Goal: Use online tool/utility: Utilize a website feature to perform a specific function

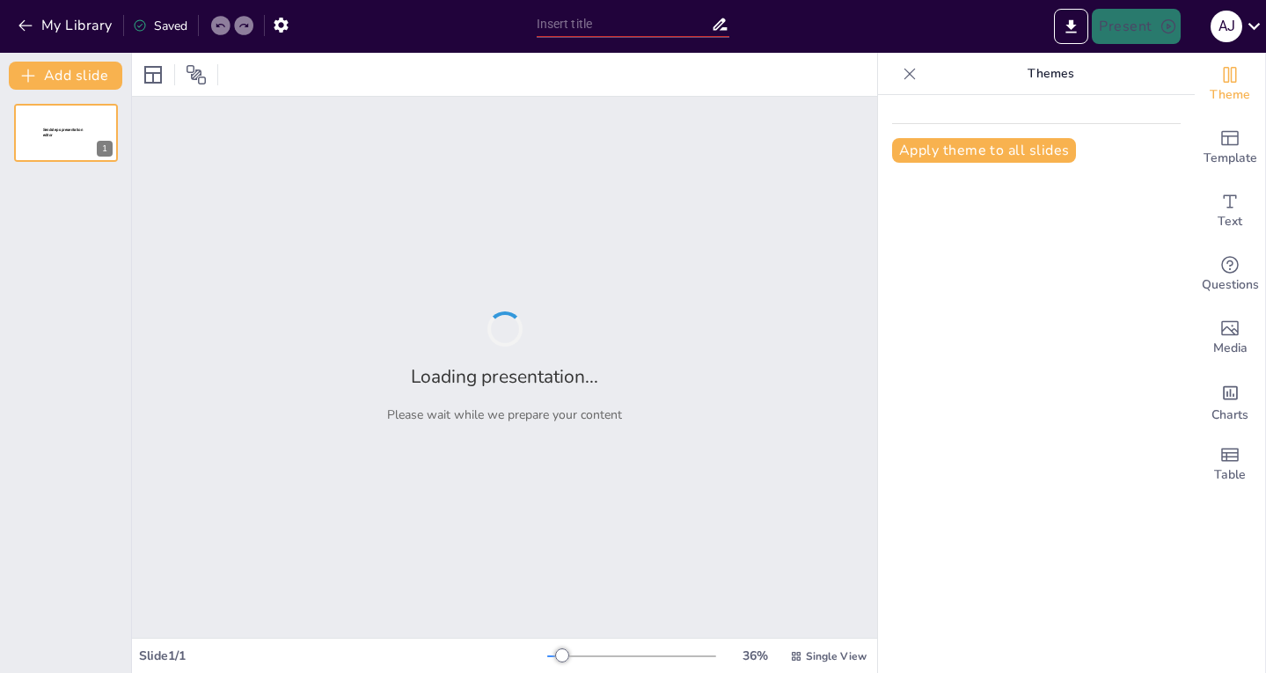
type input "Principios Éticos en la Formación Médica: Un Enfoque Integral"
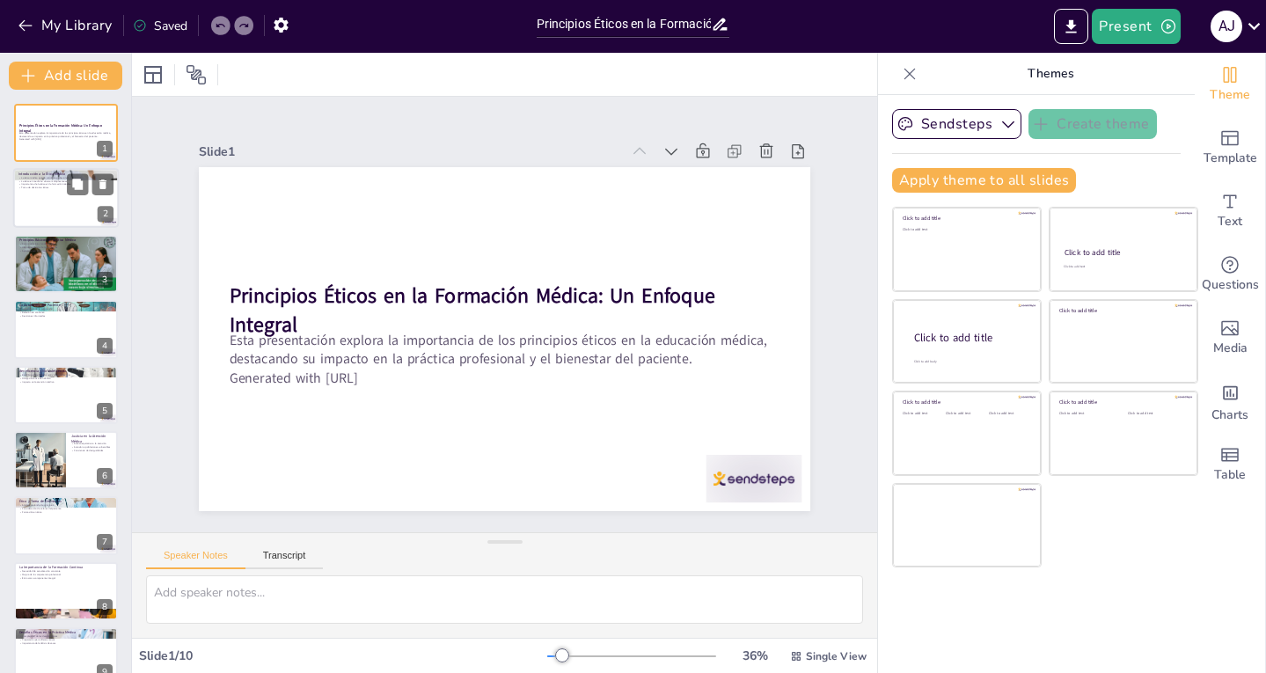
click at [39, 205] on div at bounding box center [66, 199] width 106 height 60
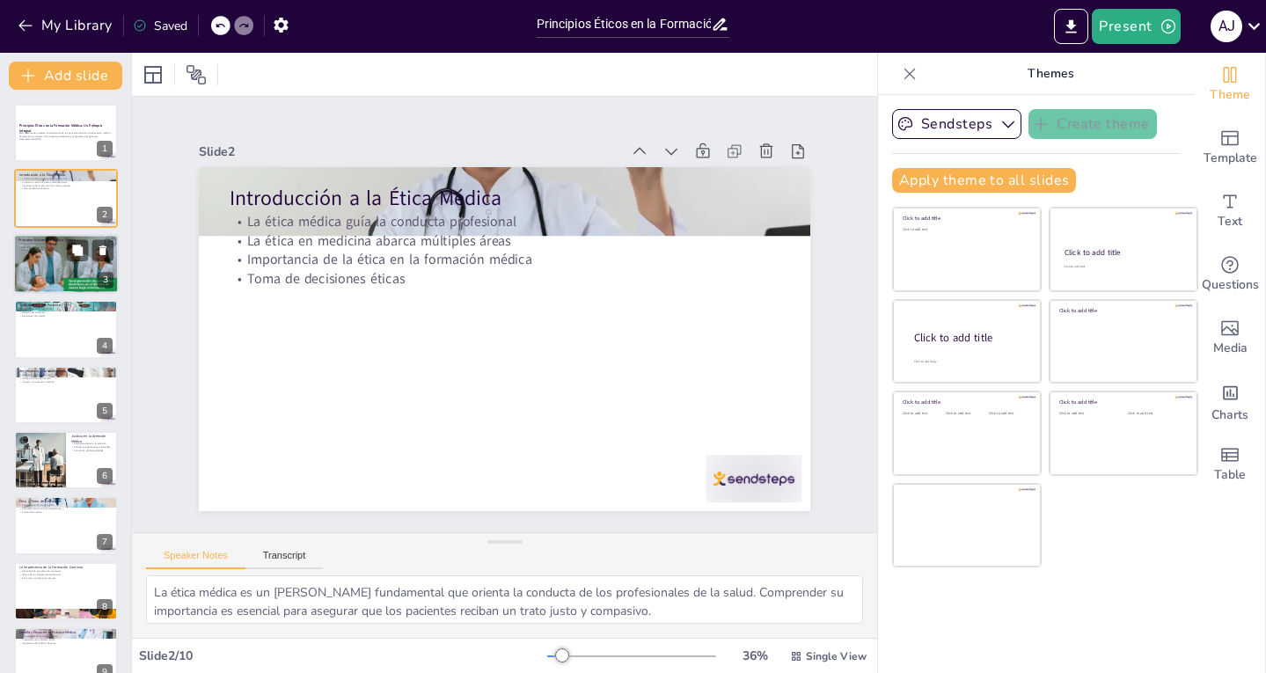
click at [55, 265] on div at bounding box center [66, 263] width 106 height 61
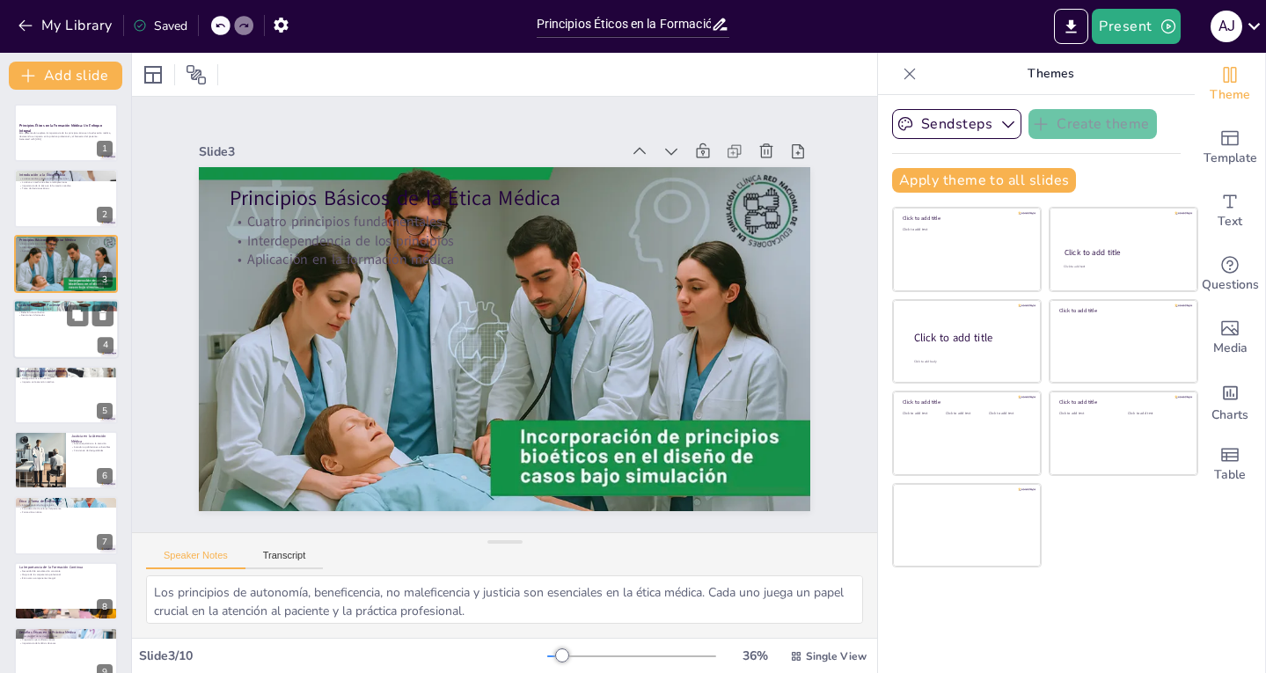
click at [82, 341] on div at bounding box center [66, 329] width 106 height 60
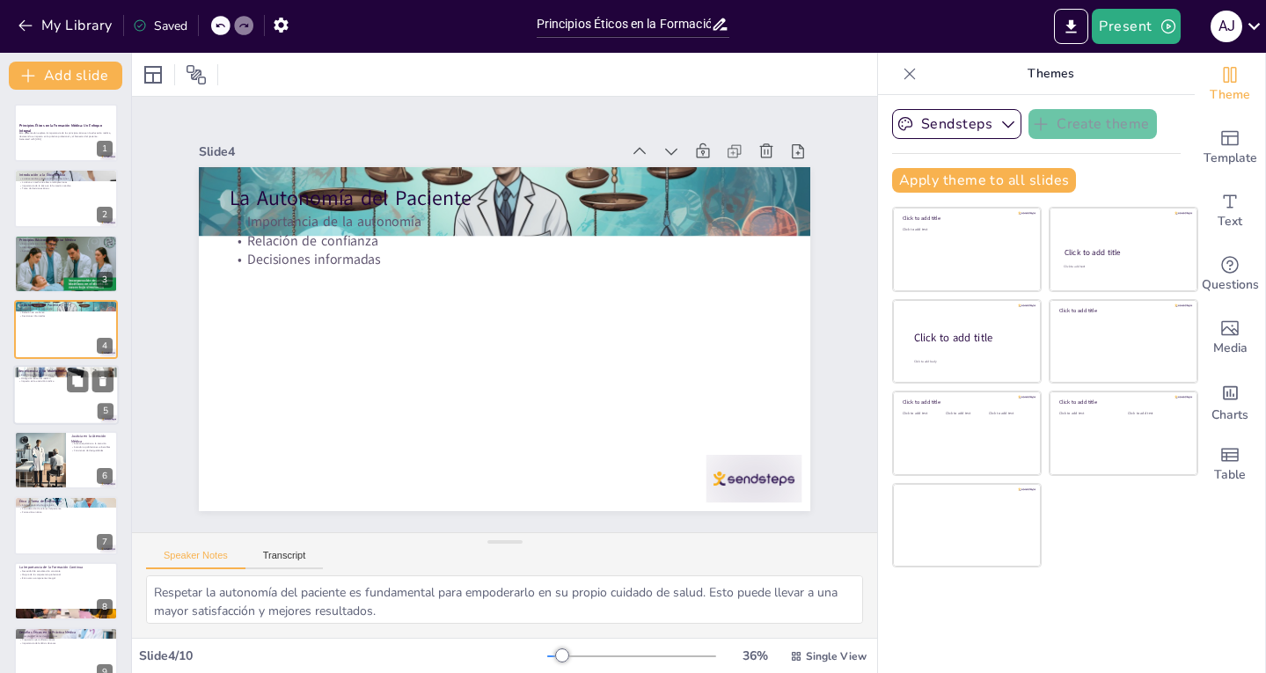
click at [67, 410] on div at bounding box center [66, 395] width 106 height 60
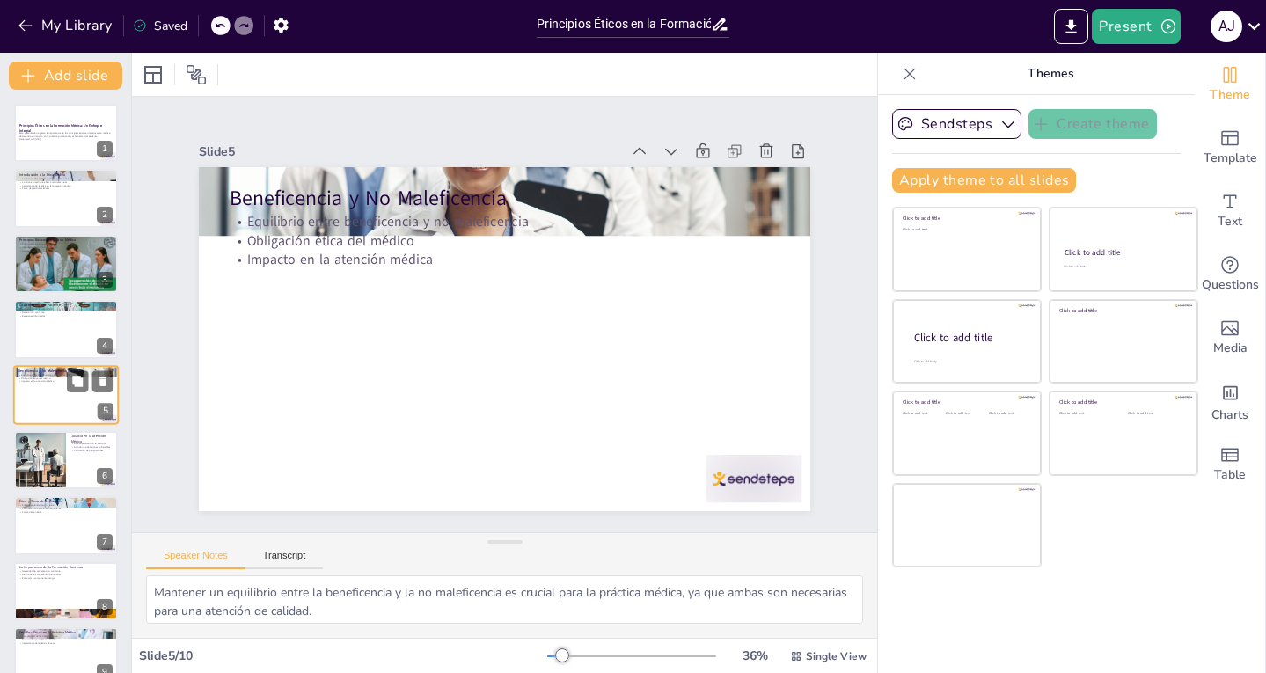
scroll to position [13, 0]
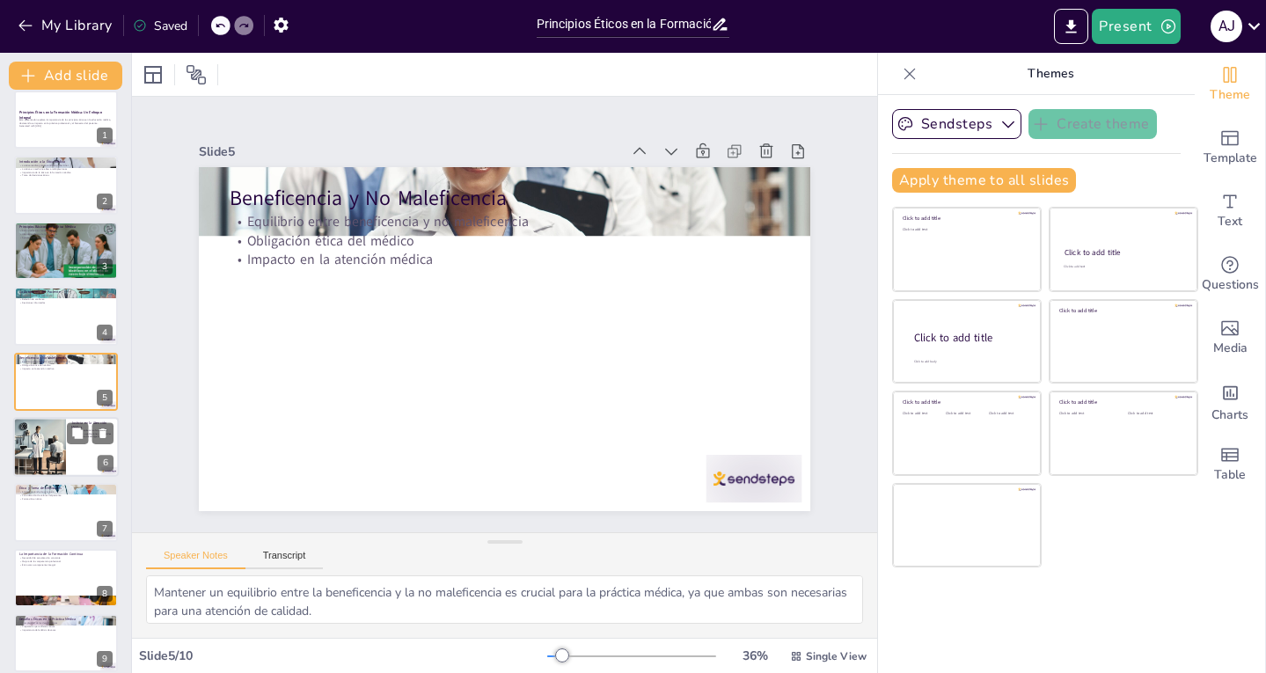
click at [50, 451] on div at bounding box center [40, 447] width 104 height 60
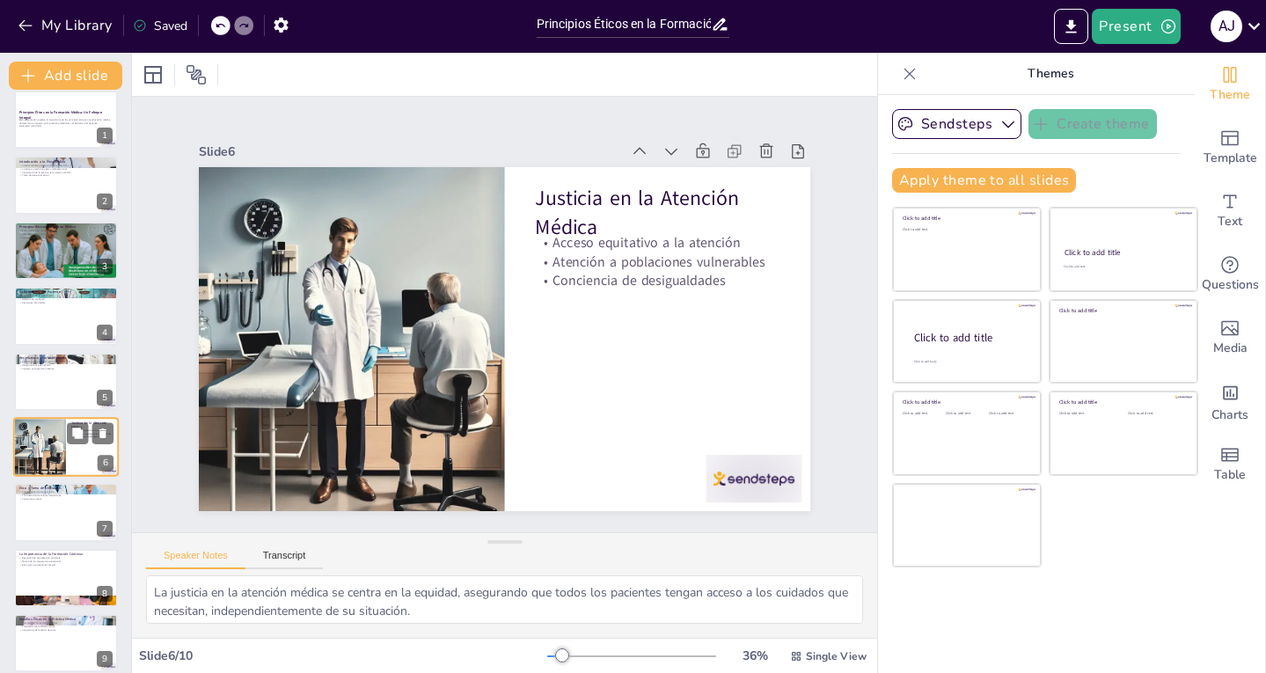
scroll to position [78, 0]
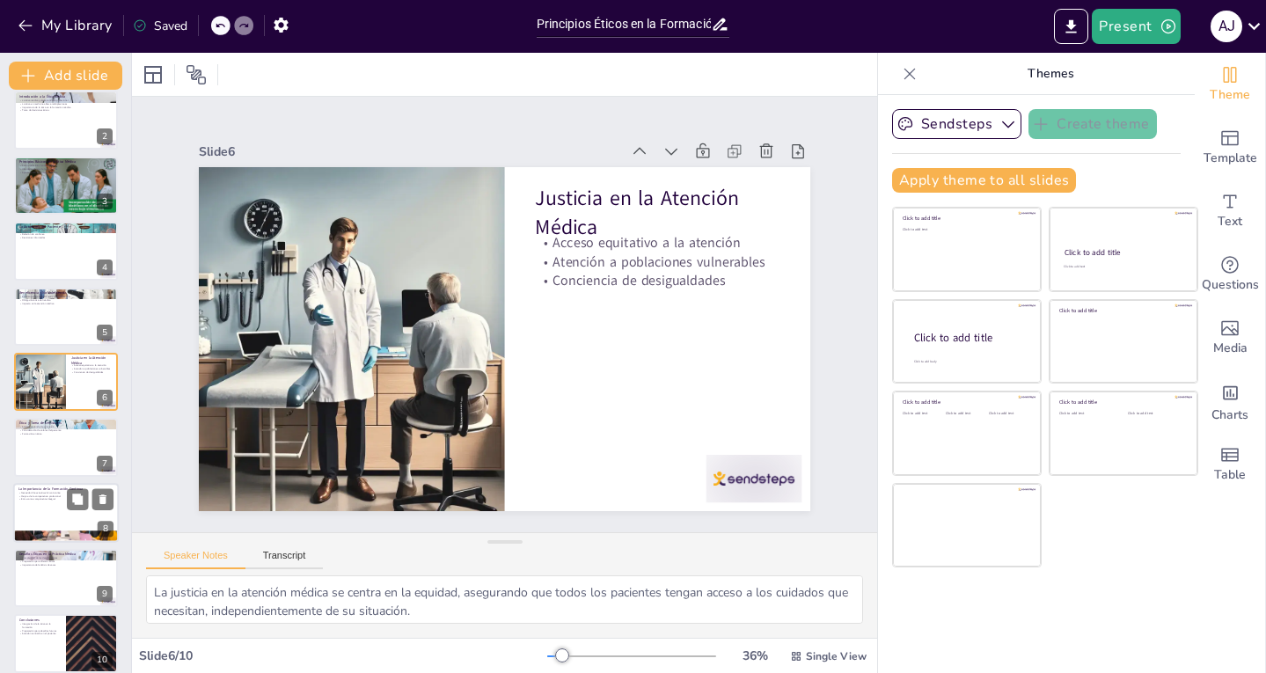
click at [77, 535] on div at bounding box center [66, 537] width 106 height 56
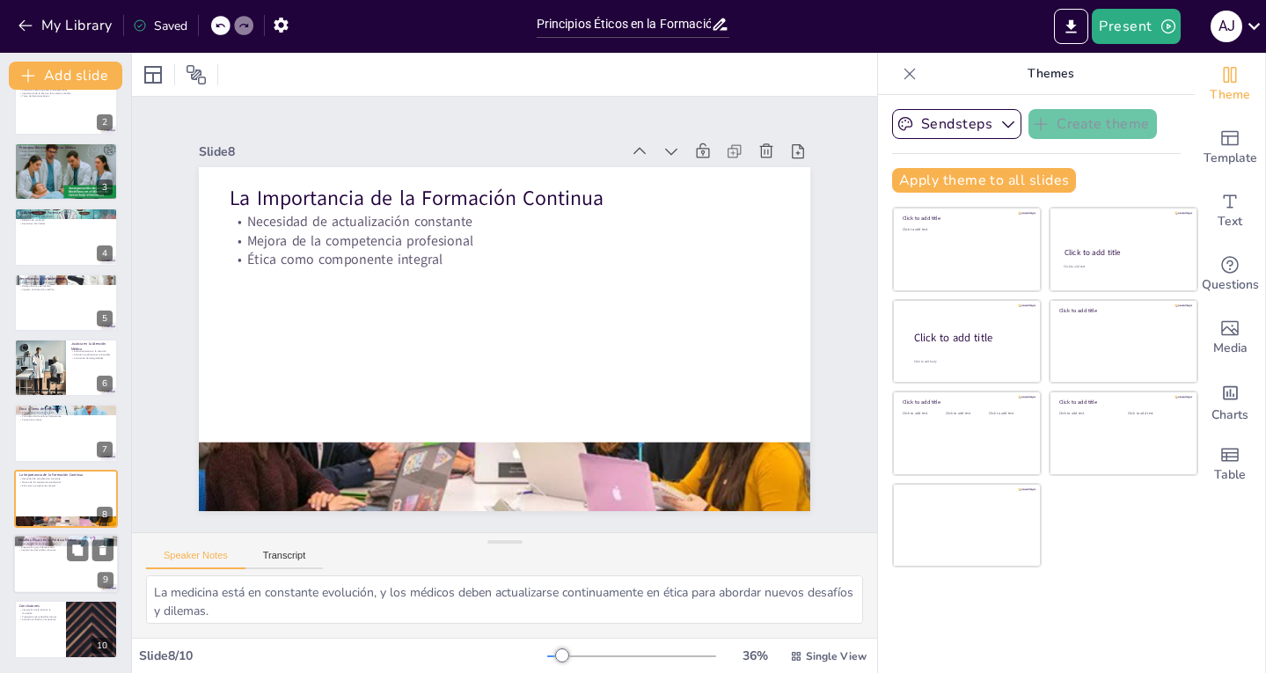
click at [73, 568] on div at bounding box center [66, 564] width 106 height 60
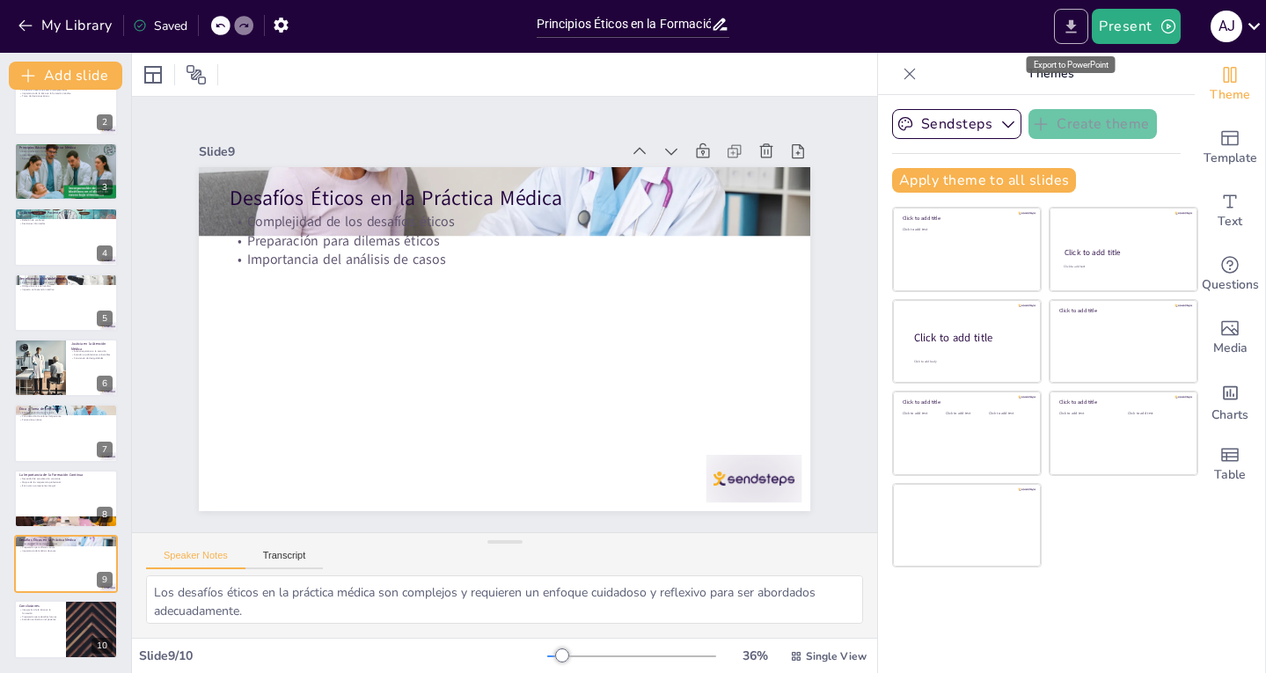
click at [1066, 18] on icon "Export to PowerPoint" at bounding box center [1071, 27] width 18 height 18
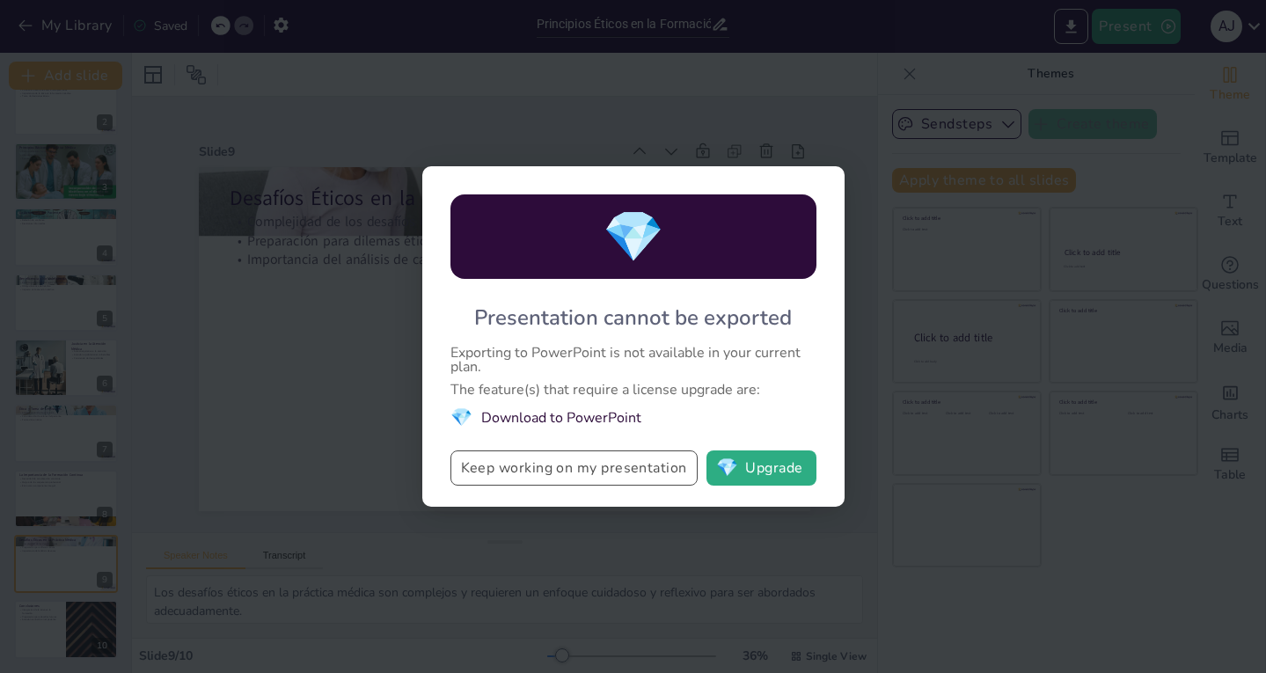
click at [485, 474] on button "Keep working on my presentation" at bounding box center [574, 468] width 247 height 35
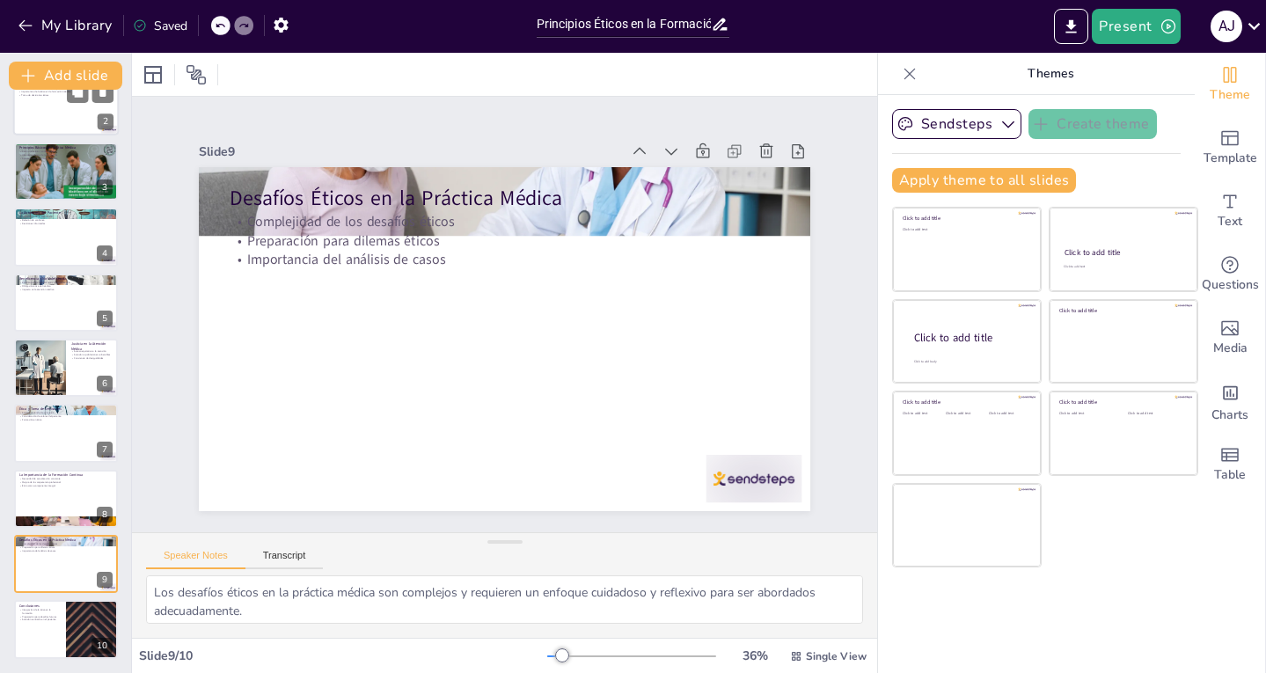
click at [99, 114] on div "2" at bounding box center [106, 122] width 16 height 16
type textarea "La ética médica es un pilar fundamental que orienta la conducta de los profesio…"
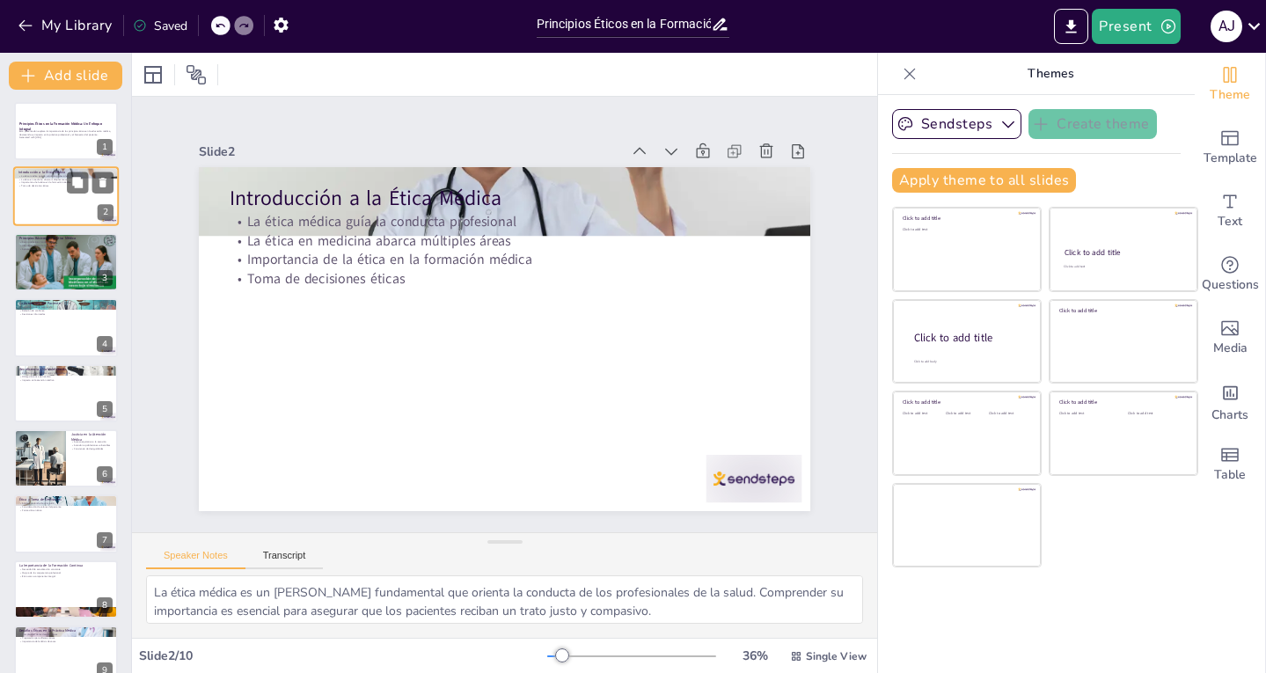
scroll to position [0, 0]
click at [70, 136] on p "Esta presentación explora la importancia de los principios éticos en la educaci…" at bounding box center [65, 134] width 95 height 6
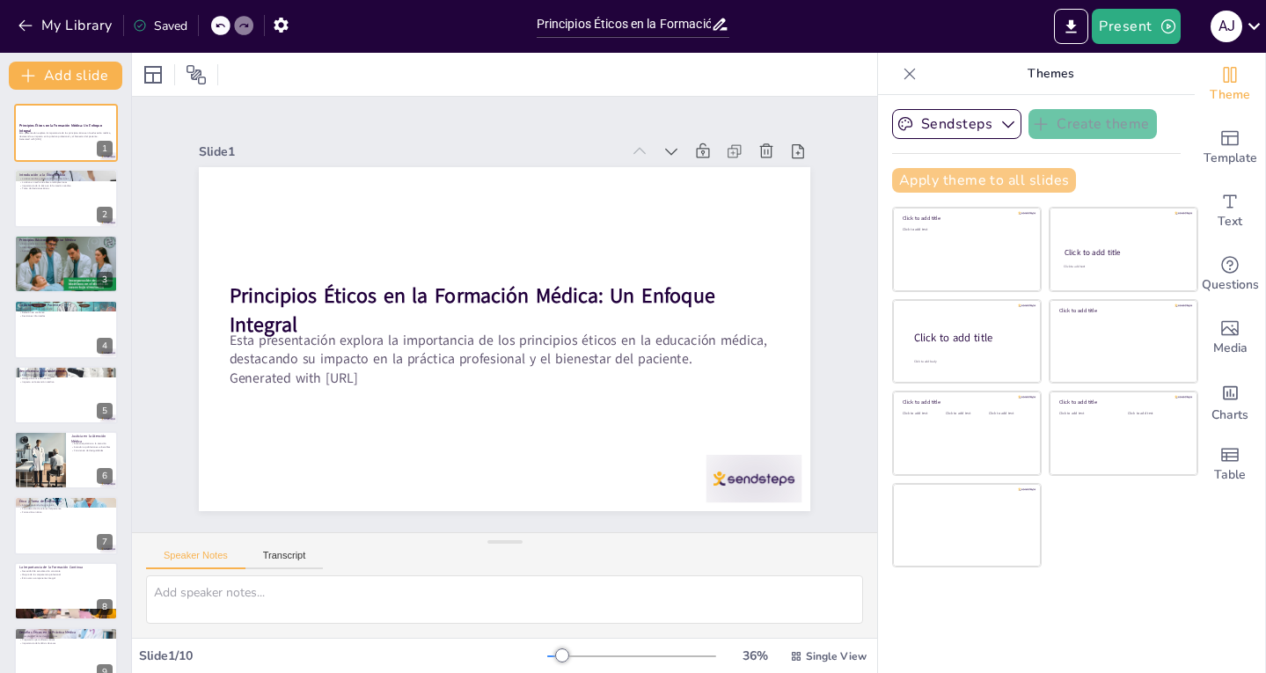
click at [977, 181] on button "Apply theme to all slides" at bounding box center [984, 180] width 184 height 25
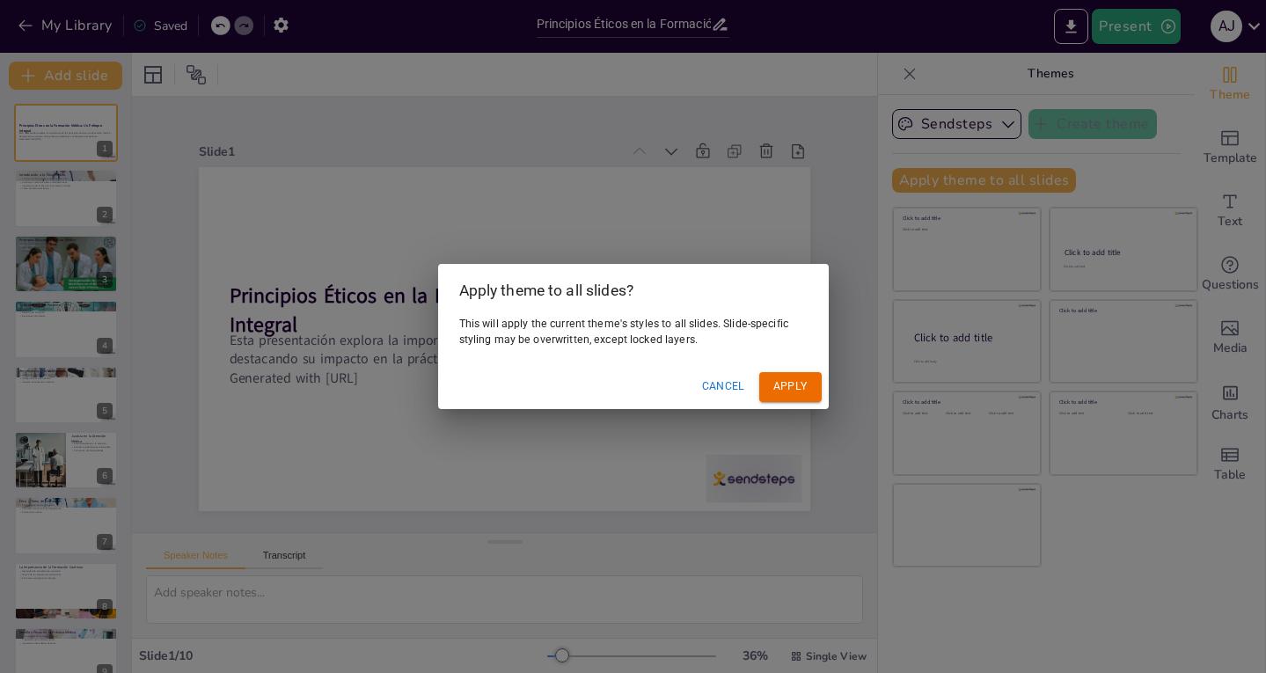
click at [775, 386] on button "Apply" at bounding box center [790, 386] width 62 height 29
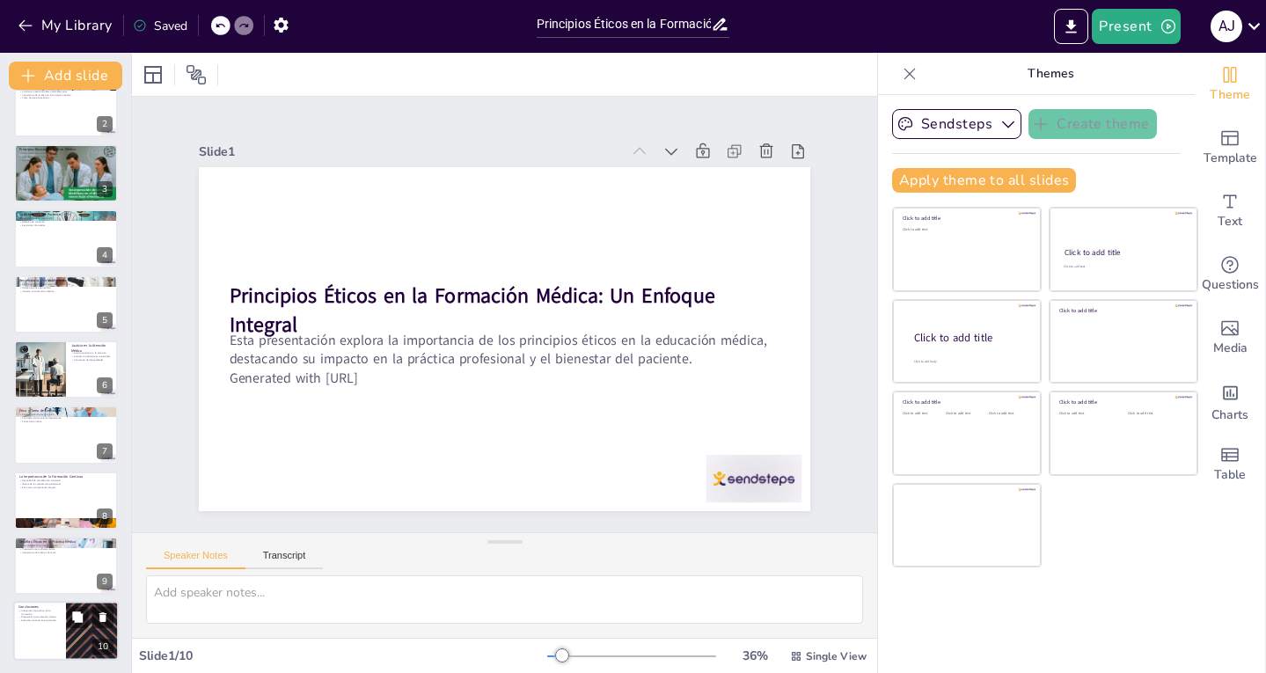
scroll to position [92, 0]
click at [45, 619] on p "Atención centrada en el paciente" at bounding box center [39, 620] width 42 height 4
type textarea "La integración de principios éticos en la formación médica es crucial para la p…"
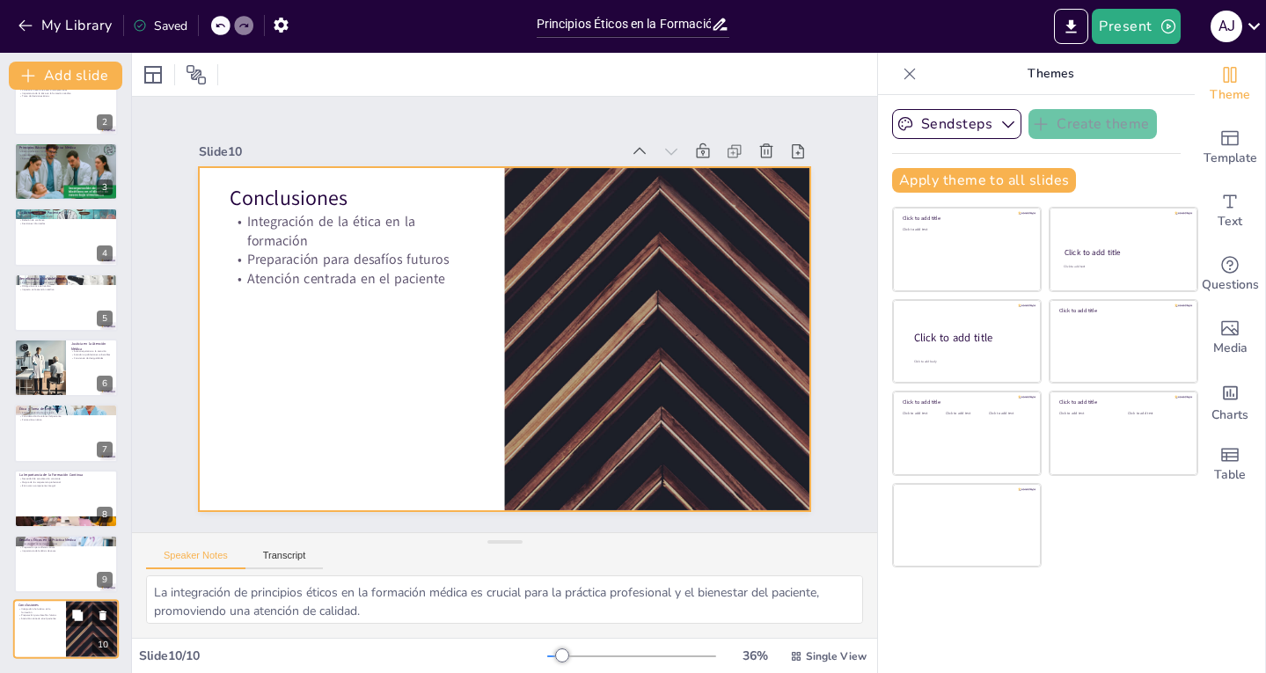
click at [52, 627] on div at bounding box center [66, 630] width 106 height 60
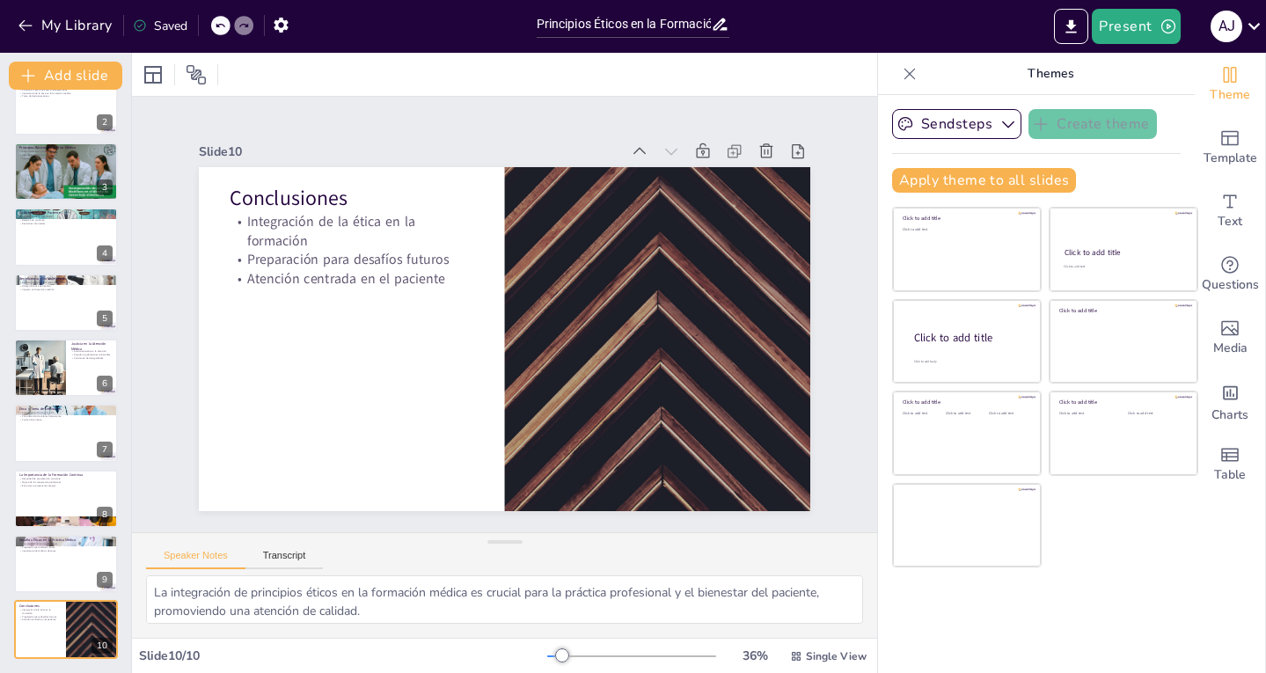
click at [26, 663] on div "Principios Éticos en la Formación Médica: Un Enfoque Integral Esta presentación…" at bounding box center [65, 381] width 131 height 583
click at [1075, 40] on button "Export to PowerPoint" at bounding box center [1071, 26] width 34 height 35
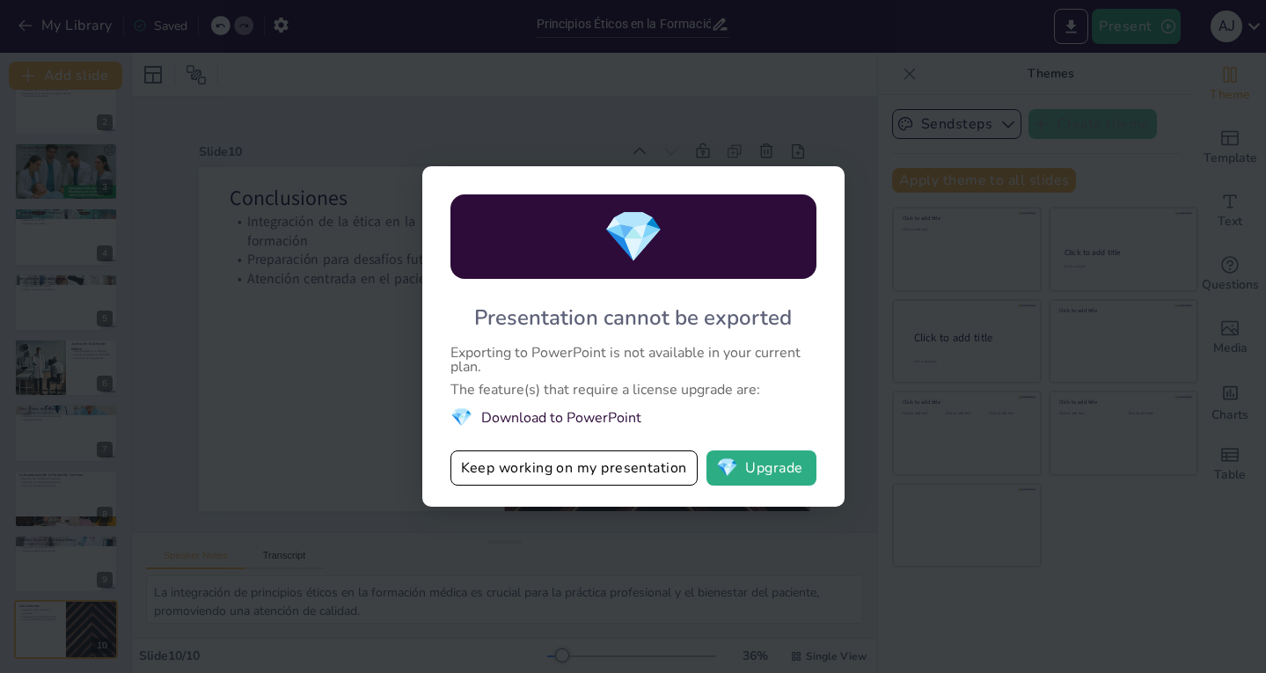
click at [1076, 27] on div "💎 Presentation cannot be exported Exporting to PowerPoint is not available in y…" at bounding box center [633, 336] width 1266 height 673
click at [744, 468] on button "💎 Upgrade" at bounding box center [762, 468] width 110 height 35
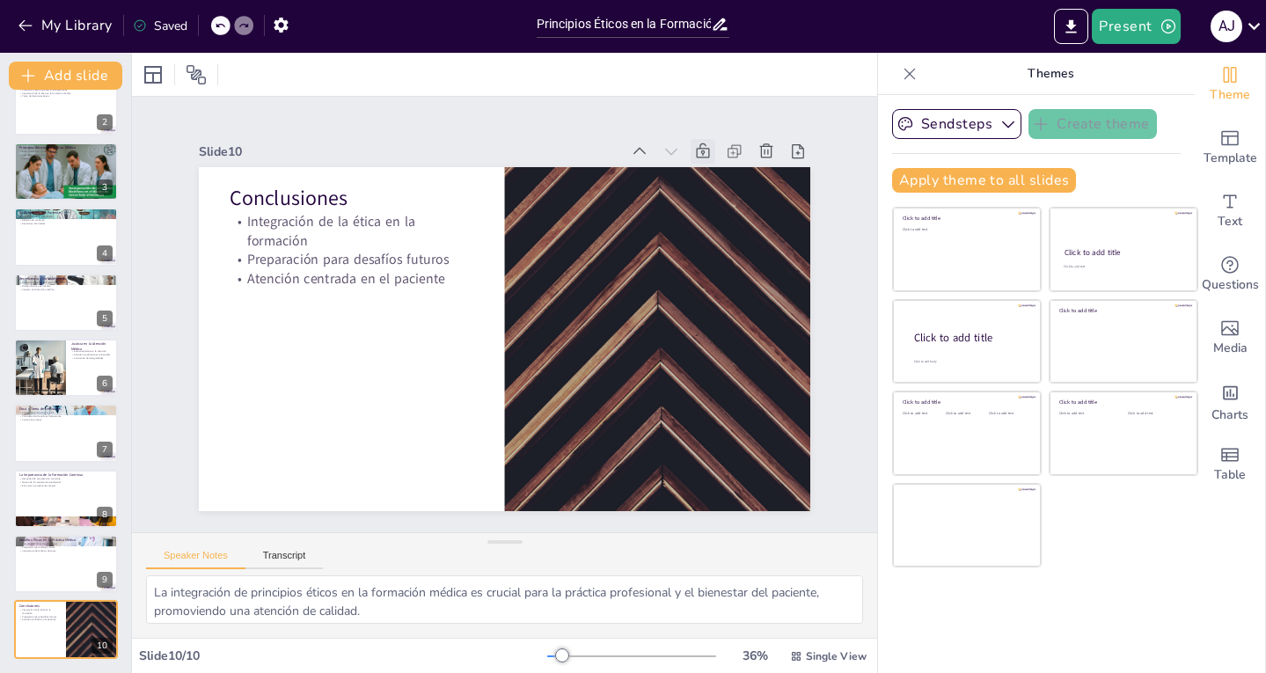
click at [709, 164] on icon at bounding box center [718, 173] width 19 height 19
click at [694, 143] on icon at bounding box center [703, 152] width 18 height 18
click at [741, 166] on icon at bounding box center [750, 175] width 19 height 19
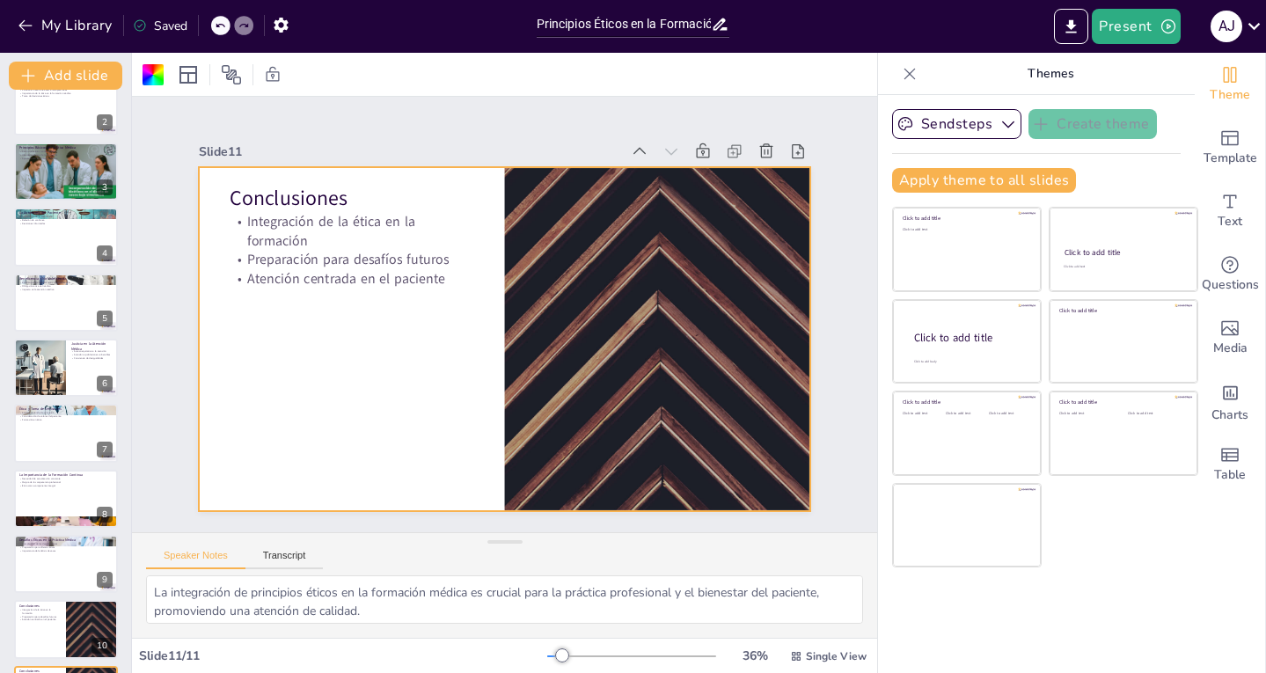
click at [727, 146] on icon at bounding box center [735, 152] width 18 height 18
click at [789, 143] on icon at bounding box center [798, 152] width 18 height 18
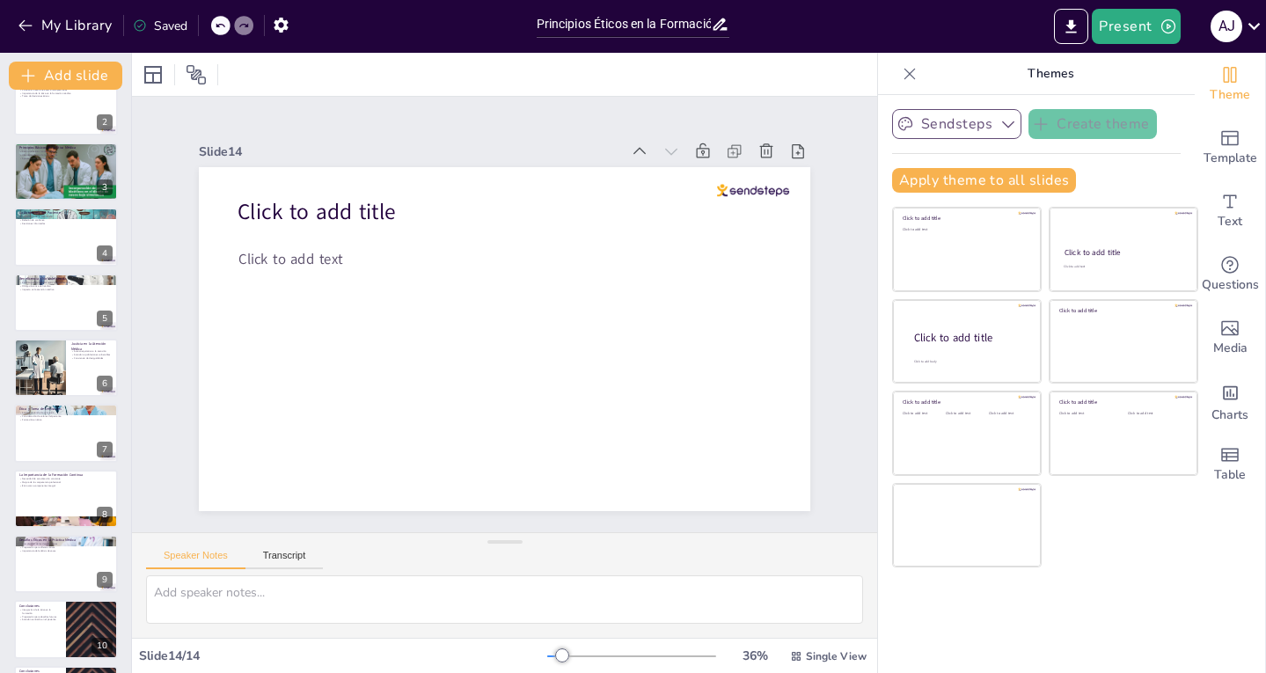
click at [1000, 126] on icon "button" at bounding box center [1009, 124] width 18 height 18
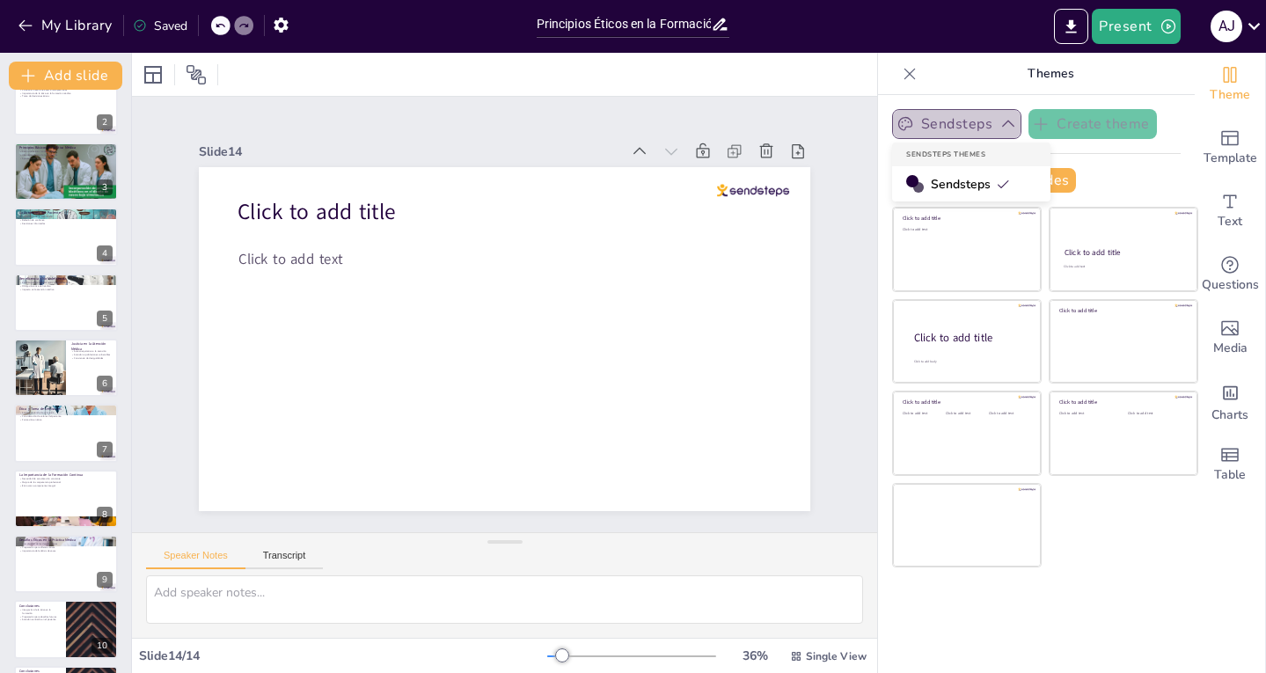
click at [1000, 121] on icon "button" at bounding box center [1009, 124] width 18 height 18
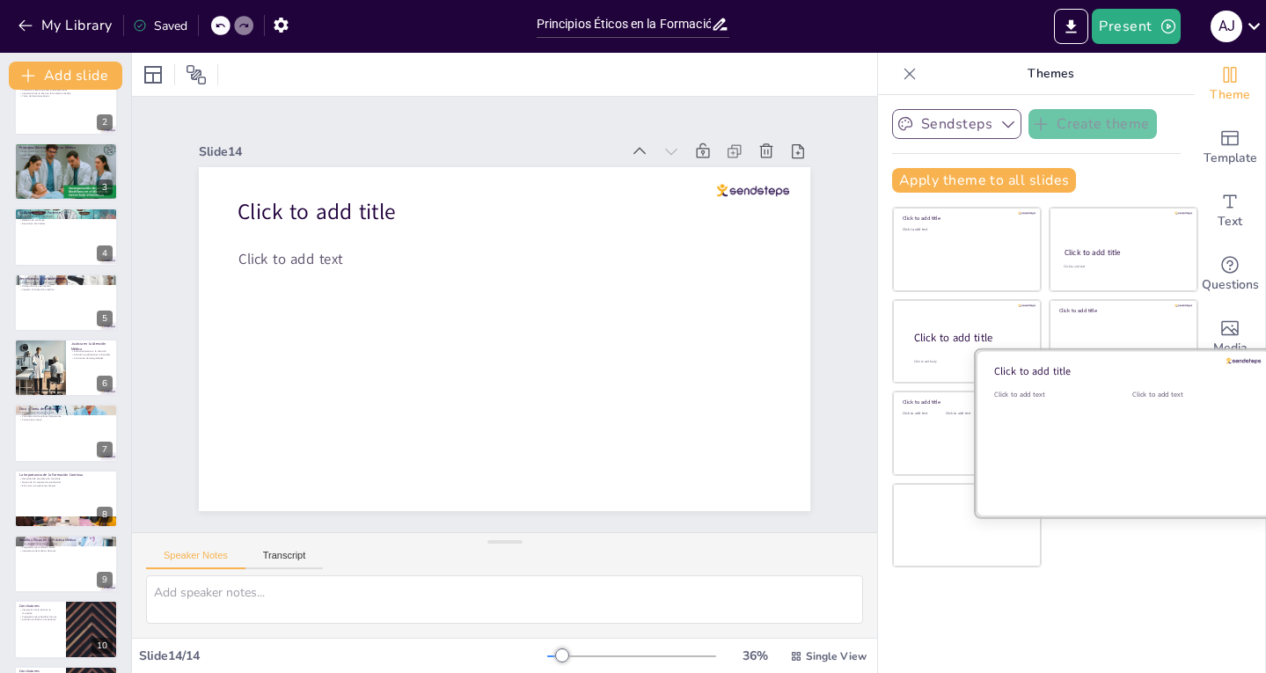
click at [1174, 509] on div at bounding box center [1124, 433] width 296 height 166
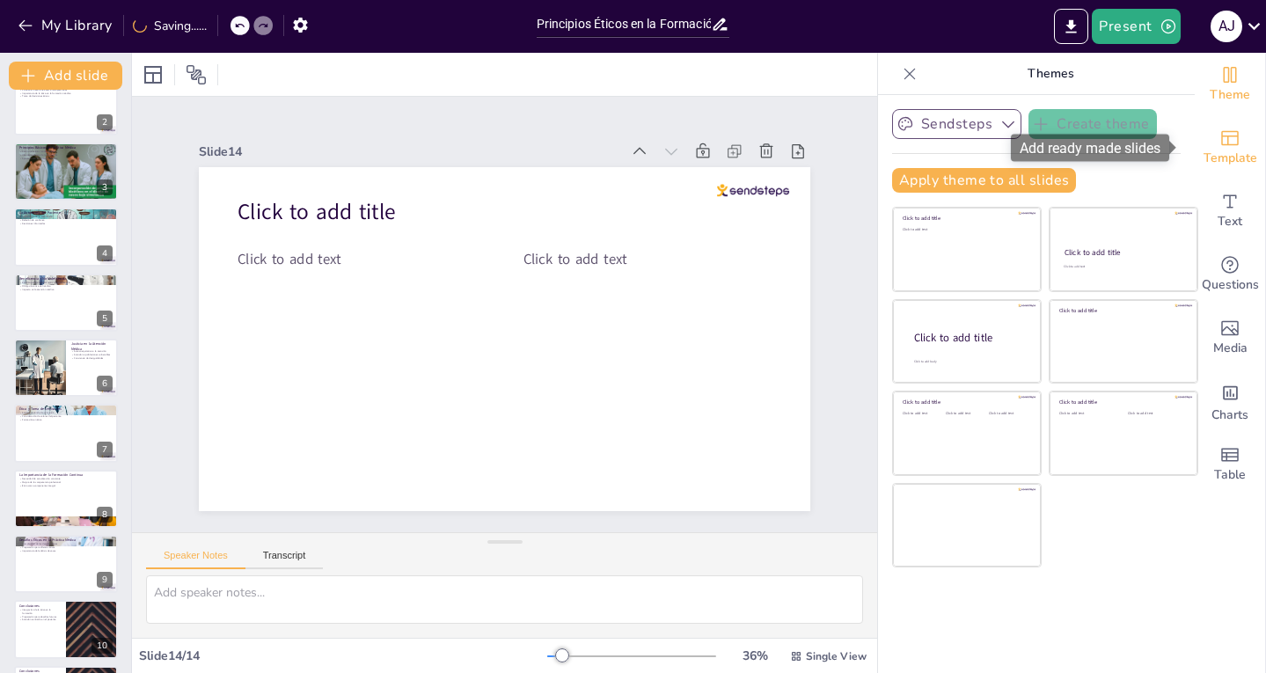
click at [1220, 143] on icon "Add ready made slides" at bounding box center [1230, 138] width 21 height 21
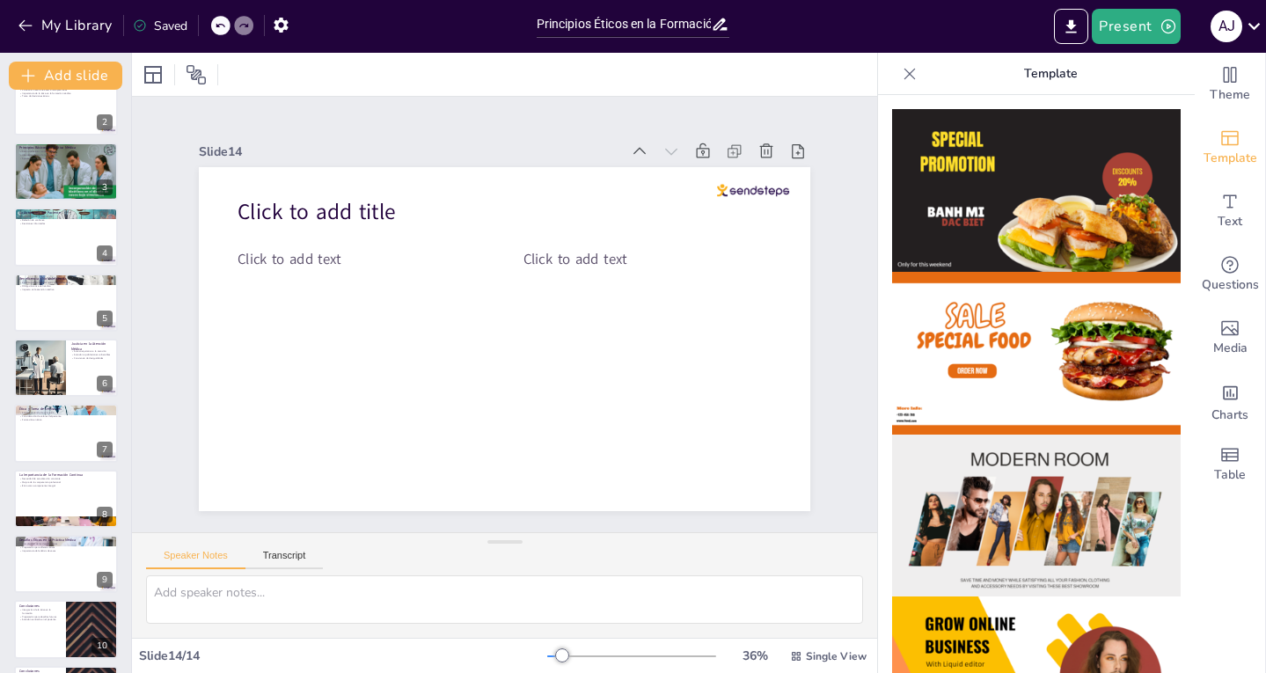
click at [167, 26] on div "Saved" at bounding box center [160, 26] width 55 height 17
click at [635, 23] on input "Principios Éticos en la Formación Médica: Un Enfoque Integral" at bounding box center [624, 24] width 175 height 26
click at [683, 21] on input "Principios Éticos en la Formación Médica: Un Enfoque Integral" at bounding box center [624, 24] width 175 height 26
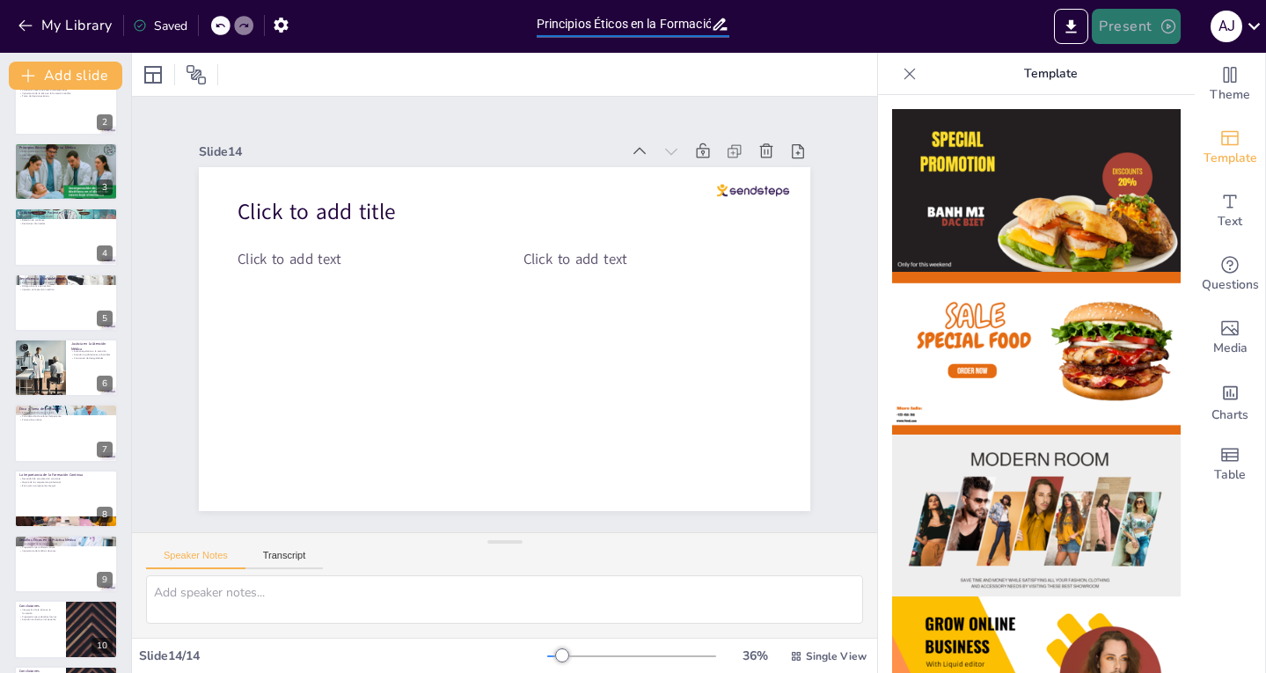
click at [1171, 29] on icon "button" at bounding box center [1169, 27] width 18 height 18
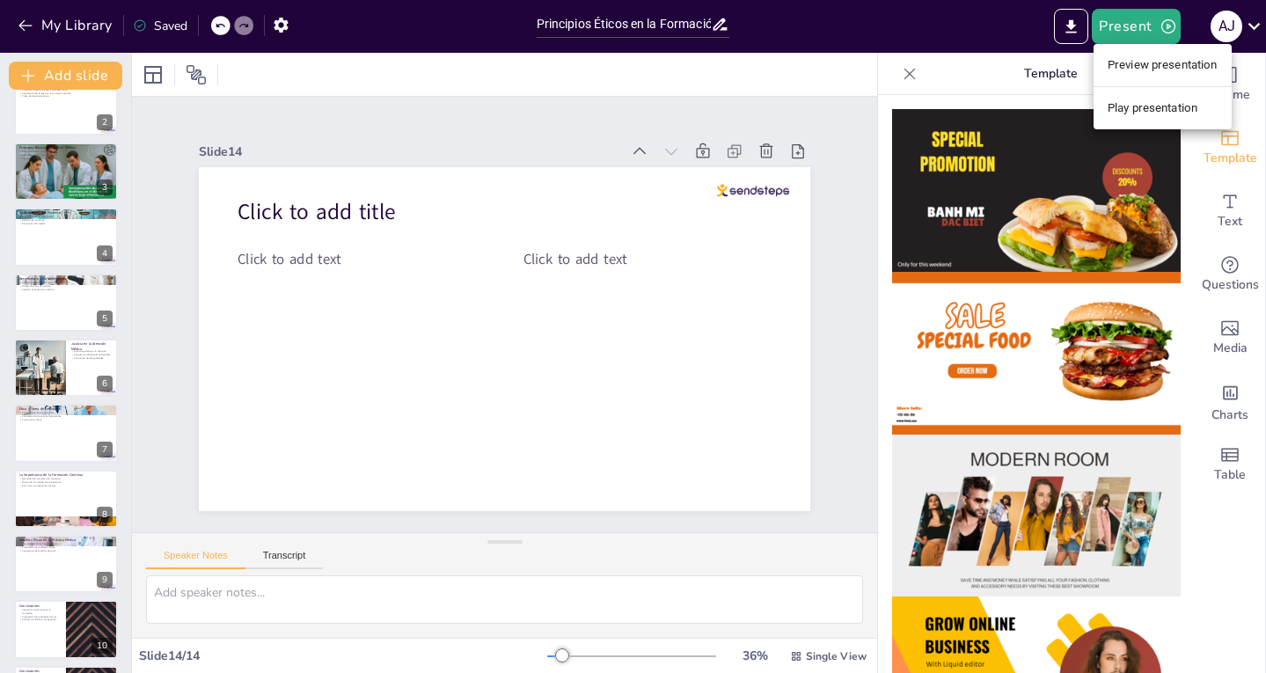
click at [1127, 68] on li "Preview presentation" at bounding box center [1163, 65] width 138 height 28
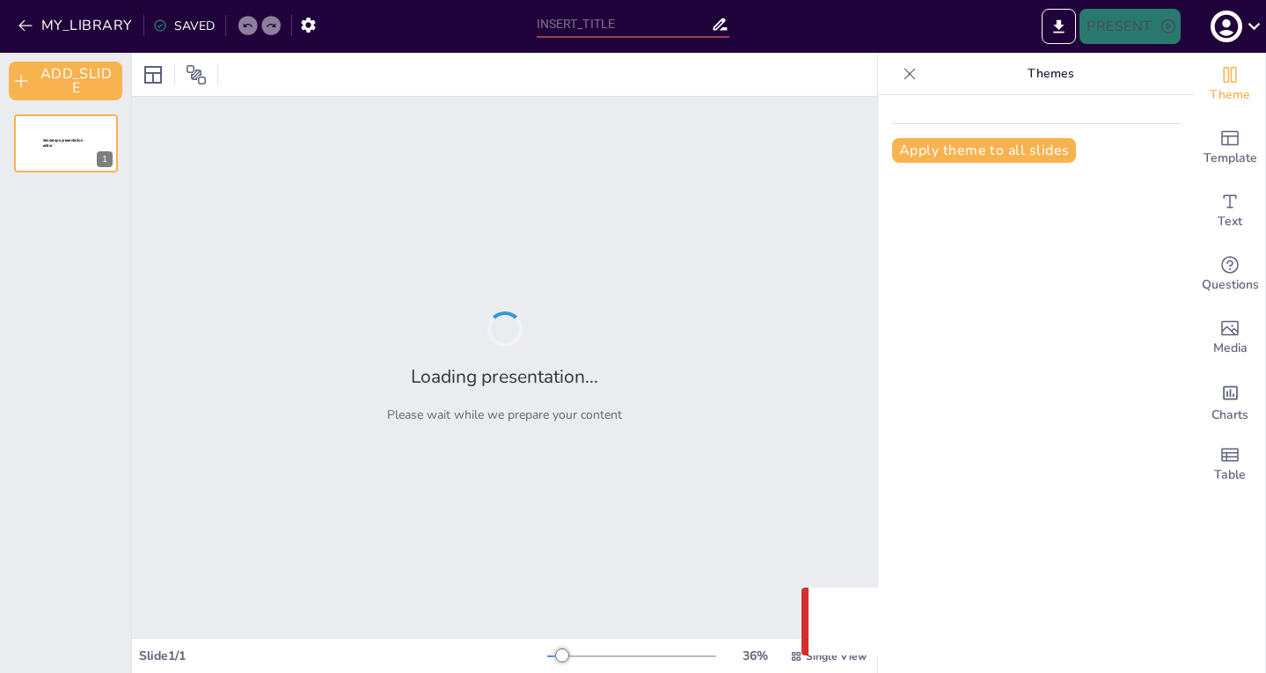
type input "Principios Éticos en la Formación Médica: Un Enfoque Integral"
